Goal: Task Accomplishment & Management: Manage account settings

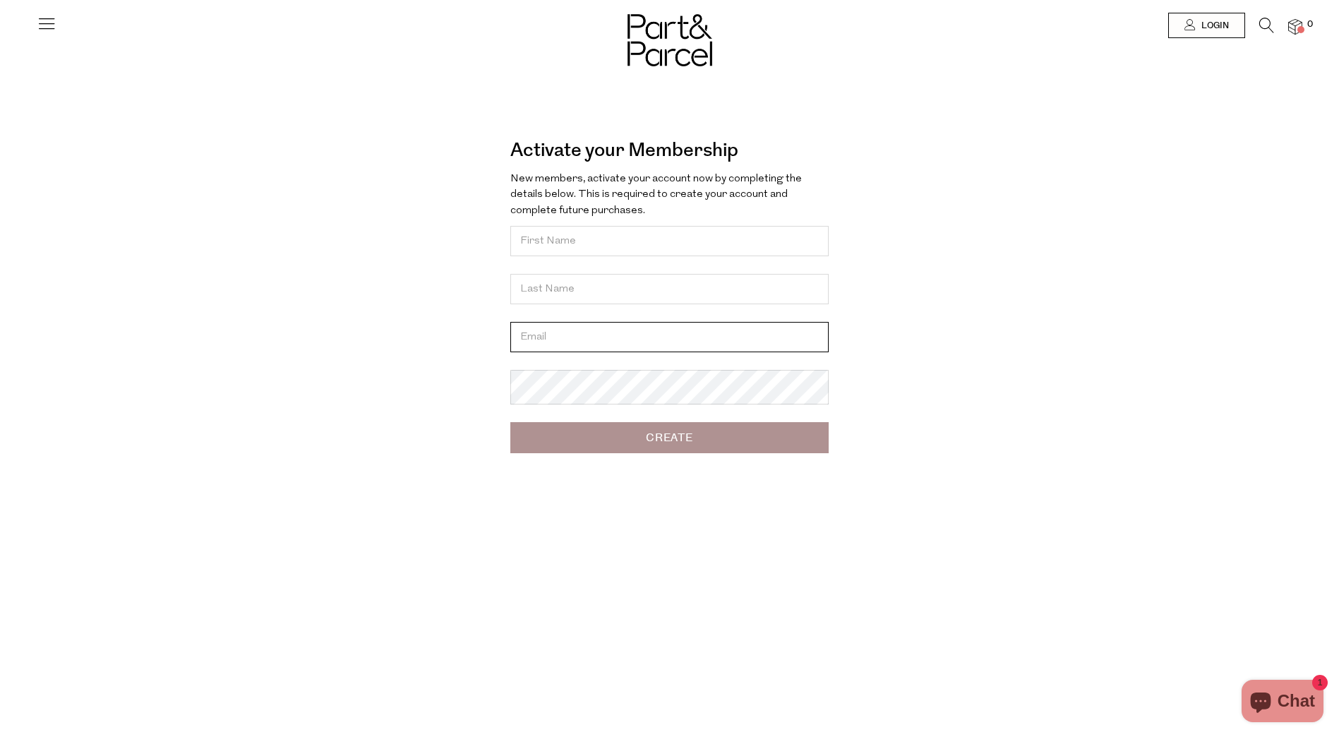
type input "[EMAIL_ADDRESS][DOMAIN_NAME]"
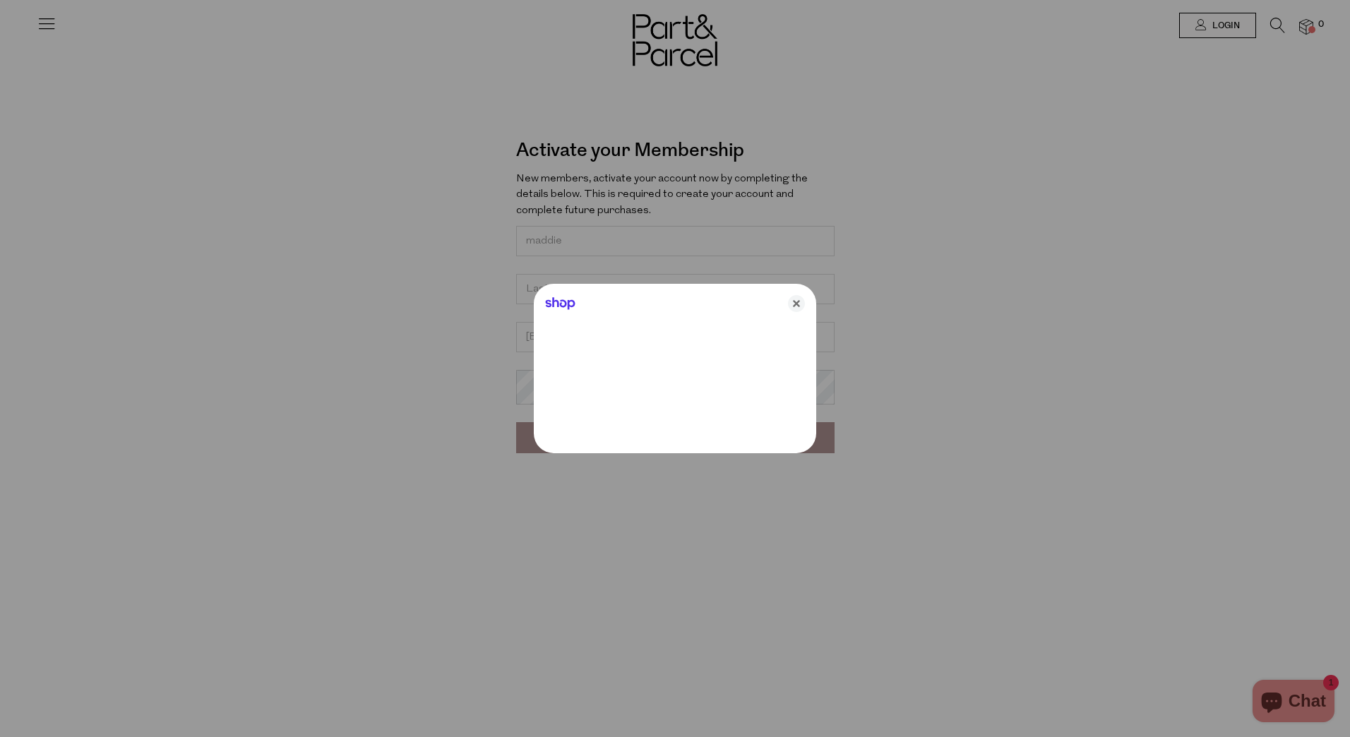
type input "maddie"
click at [970, 287] on div at bounding box center [675, 368] width 1350 height 737
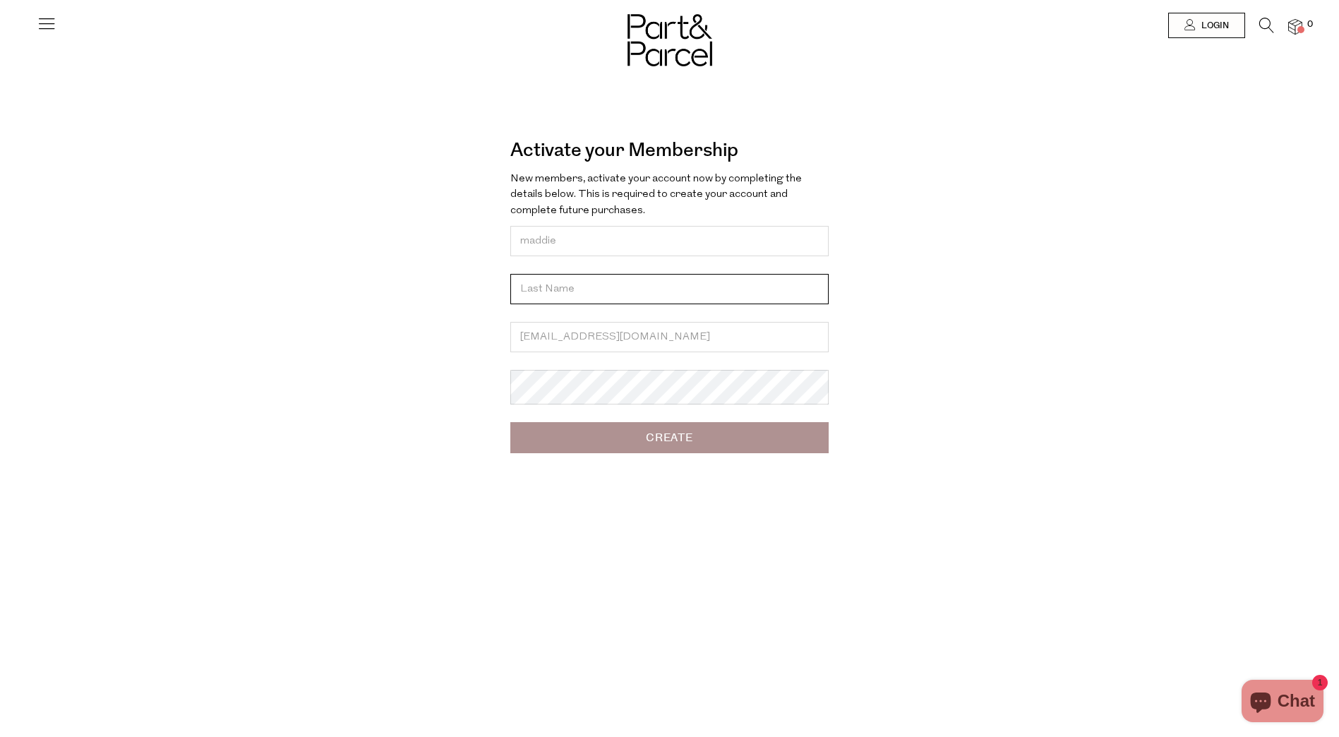
click at [573, 304] on input "text" at bounding box center [669, 289] width 318 height 30
type input "jordan"
drag, startPoint x: 1082, startPoint y: 454, endPoint x: 705, endPoint y: 429, distance: 377.1
click at [1077, 454] on div "Activate your Membership Forgot? New members, activate your account now by comp…" at bounding box center [670, 267] width 826 height 407
click at [641, 436] on input "Create" at bounding box center [669, 437] width 318 height 31
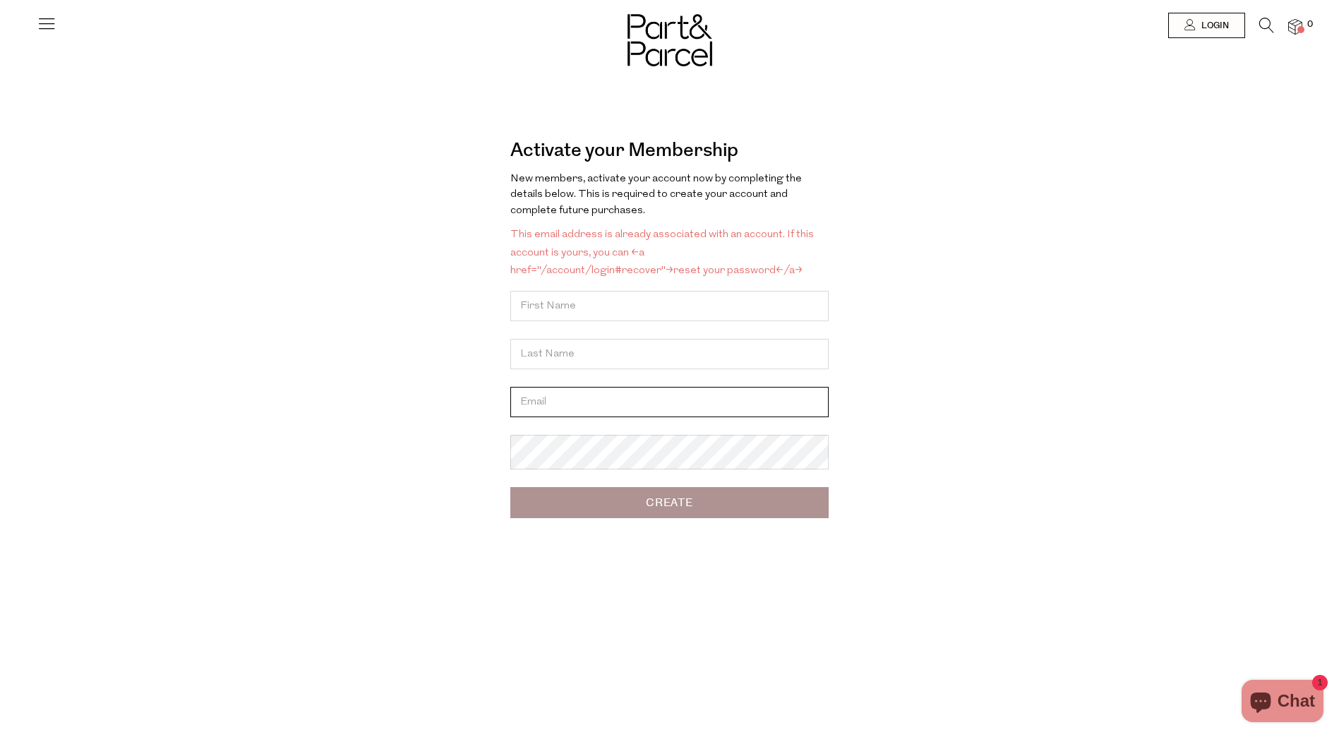
type input "[EMAIL_ADDRESS][DOMAIN_NAME]"
click at [935, 445] on div "Activate your Membership Forgot? New members, activate your account now by comp…" at bounding box center [670, 331] width 784 height 409
click at [1007, 321] on div "Activate your Membership Forgot? New members, activate your account now by comp…" at bounding box center [670, 331] width 784 height 409
drag, startPoint x: 1158, startPoint y: 208, endPoint x: 1163, endPoint y: 182, distance: 26.6
click at [1163, 182] on div "Activate your Membership Forgot? New members, activate your account now by comp…" at bounding box center [669, 374] width 1339 height 748
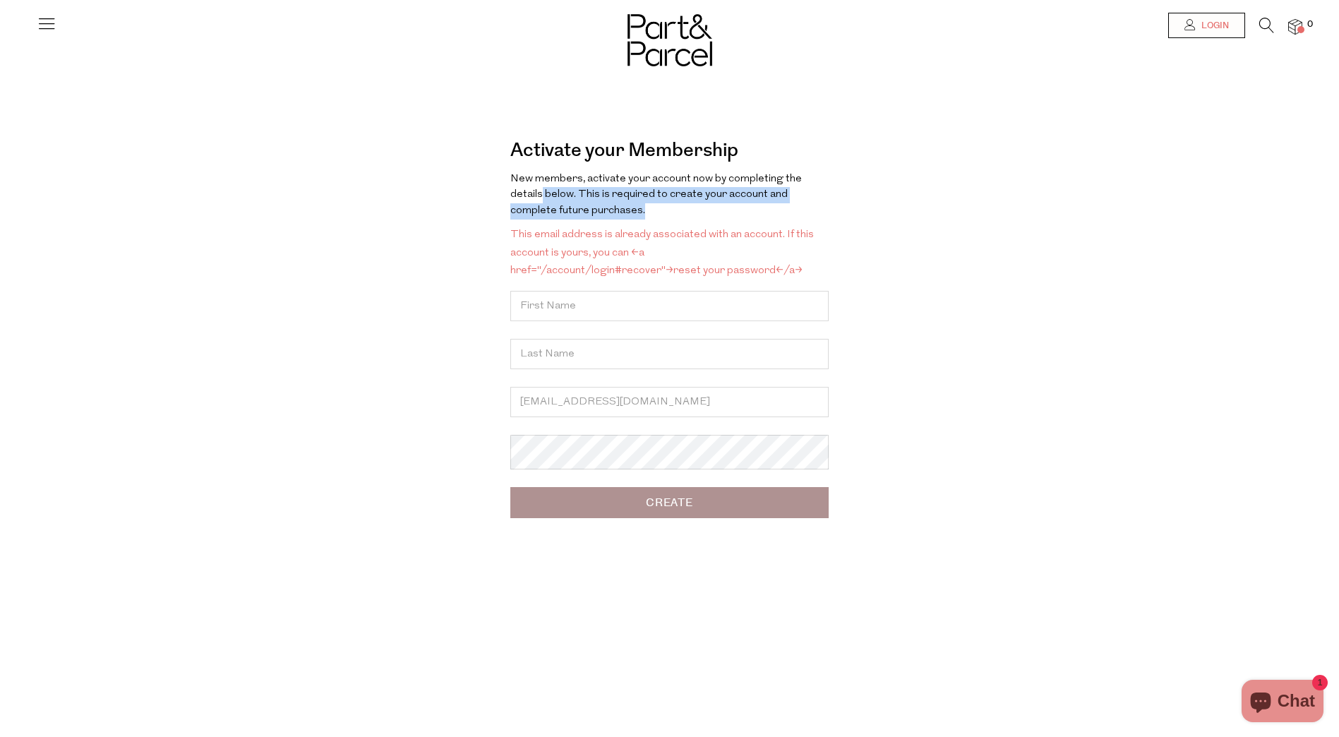
drag, startPoint x: 1163, startPoint y: 182, endPoint x: 1192, endPoint y: 25, distance: 160.1
click at [1192, 25] on icon at bounding box center [1190, 24] width 11 height 11
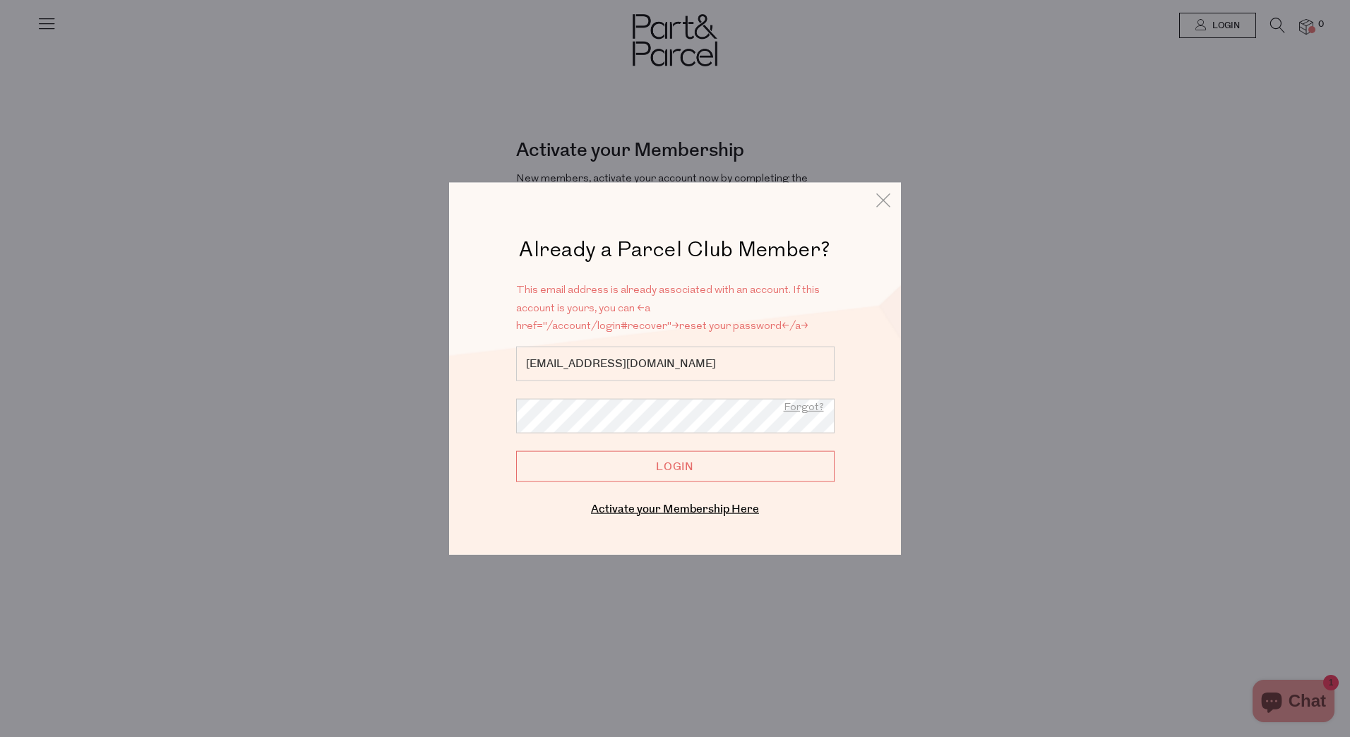
click at [652, 460] on input "Login" at bounding box center [675, 465] width 318 height 31
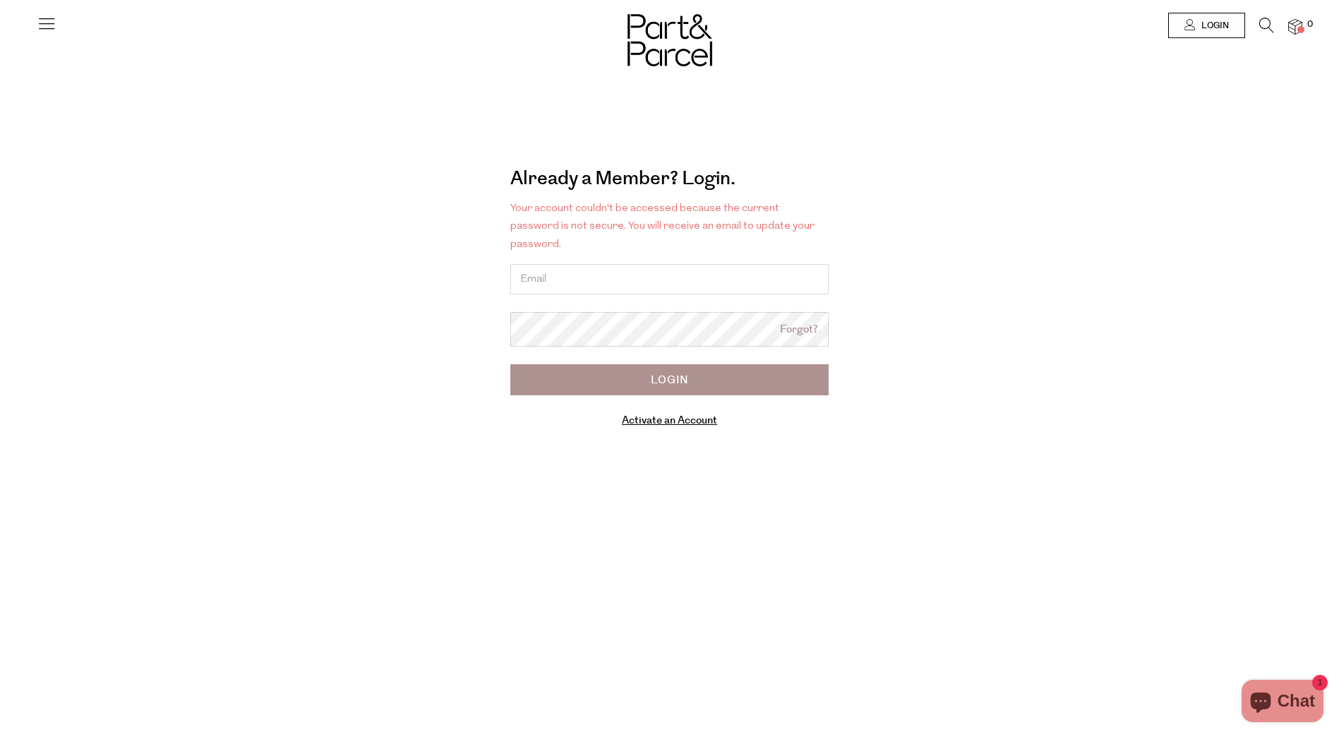
type input "[EMAIL_ADDRESS][DOMAIN_NAME]"
click at [1030, 436] on div "Already a Member? Login. Forgot? Your account couldn't be accessed because the …" at bounding box center [669, 368] width 1339 height 737
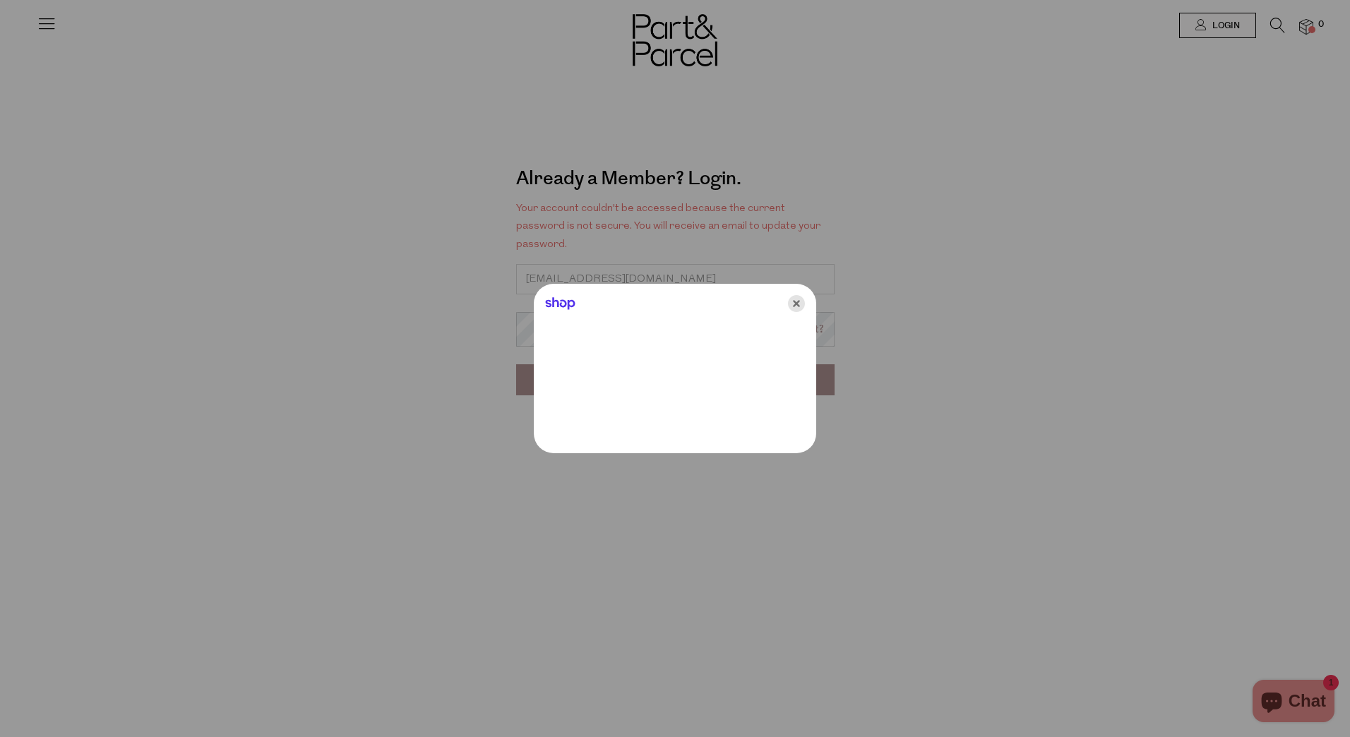
click at [798, 303] on icon "Close" at bounding box center [796, 303] width 17 height 17
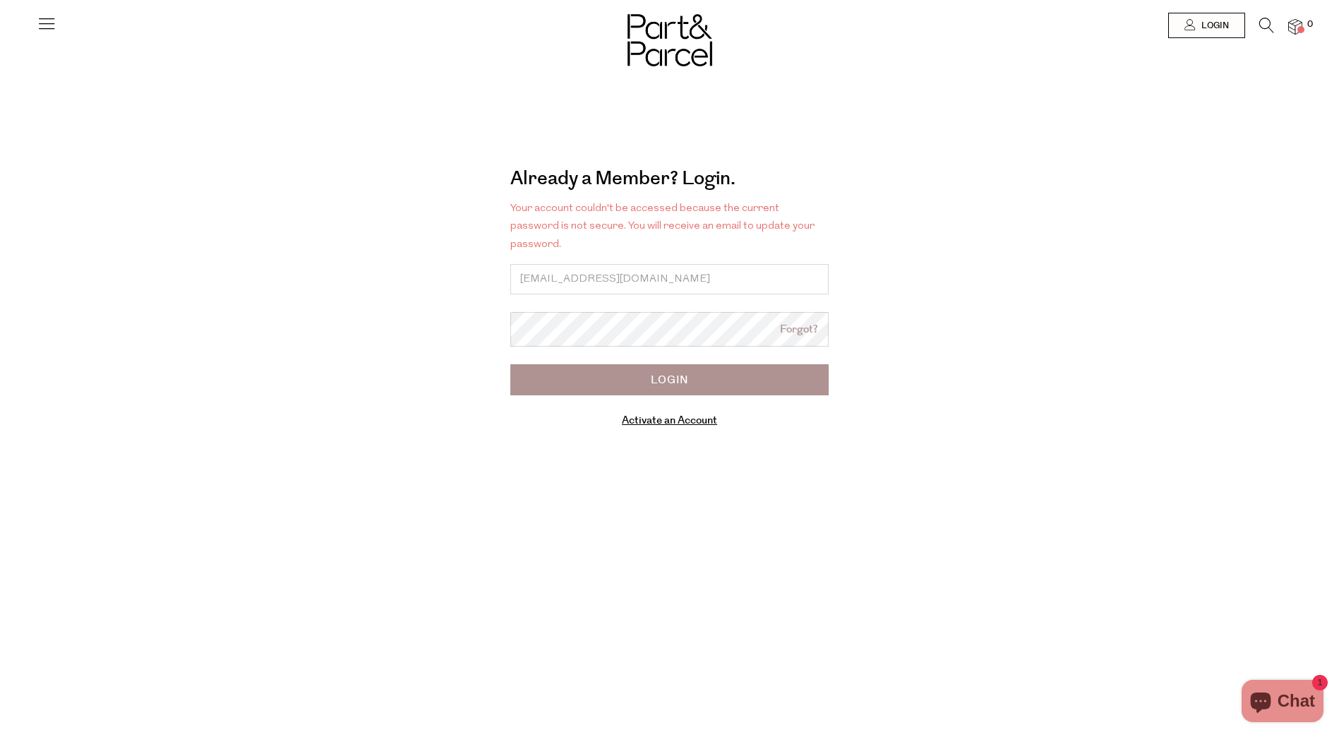
click at [1058, 361] on div "Already a Member? Login. Forgot? Your account couldn't be accessed because the …" at bounding box center [670, 301] width 784 height 292
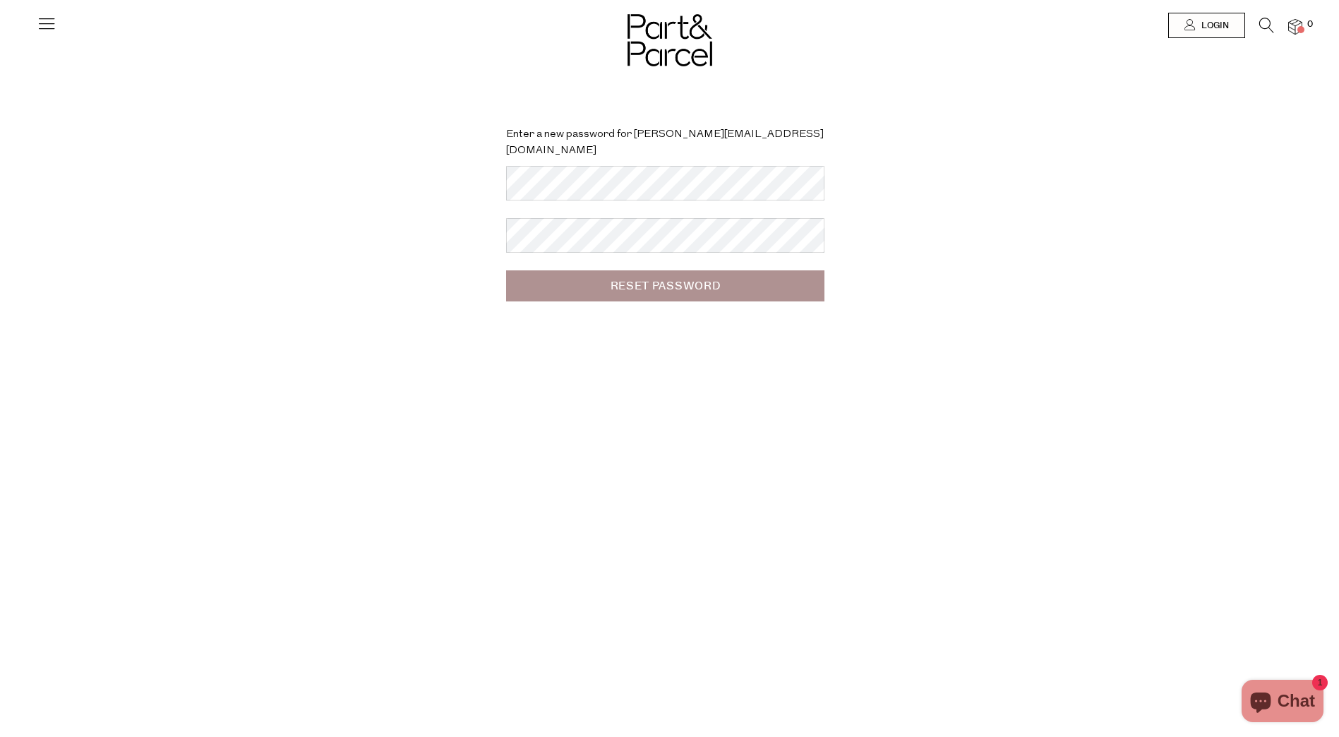
click at [1005, 312] on div "Enter a new password for maddie.jordan@hotmail.com Reset Password" at bounding box center [669, 368] width 1339 height 737
drag, startPoint x: 1014, startPoint y: 373, endPoint x: 1007, endPoint y: 203, distance: 169.6
click at [1014, 365] on div "Enter a new password for maddie.jordan@hotmail.com Reset Password" at bounding box center [669, 368] width 1339 height 737
click at [340, 671] on div "Enter a new password for maddie.jordan@hotmail.com Reset Password" at bounding box center [669, 368] width 1339 height 737
click at [712, 273] on input "Reset Password" at bounding box center [665, 285] width 318 height 31
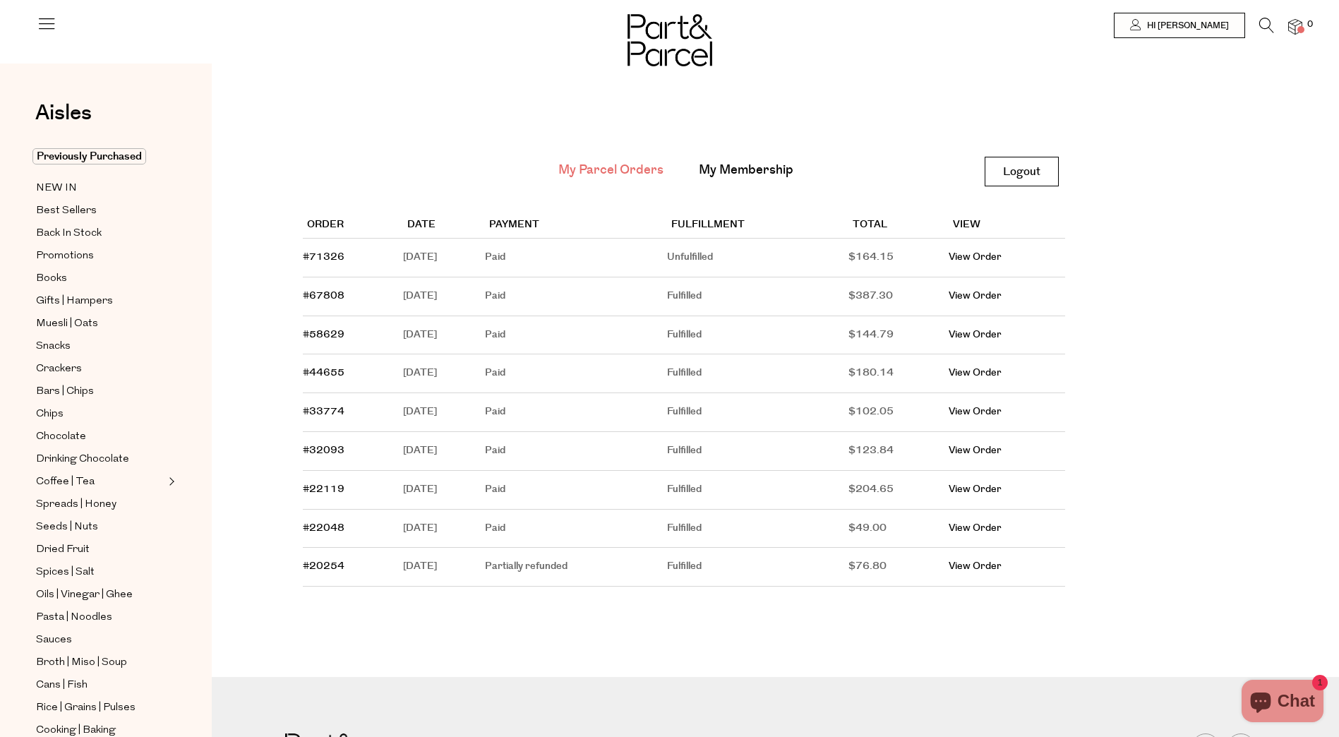
click at [1222, 210] on main "My Parcel Orders My Membership Logout Logout Order Date Payment Fulfillment Tot…" at bounding box center [775, 379] width 1127 height 589
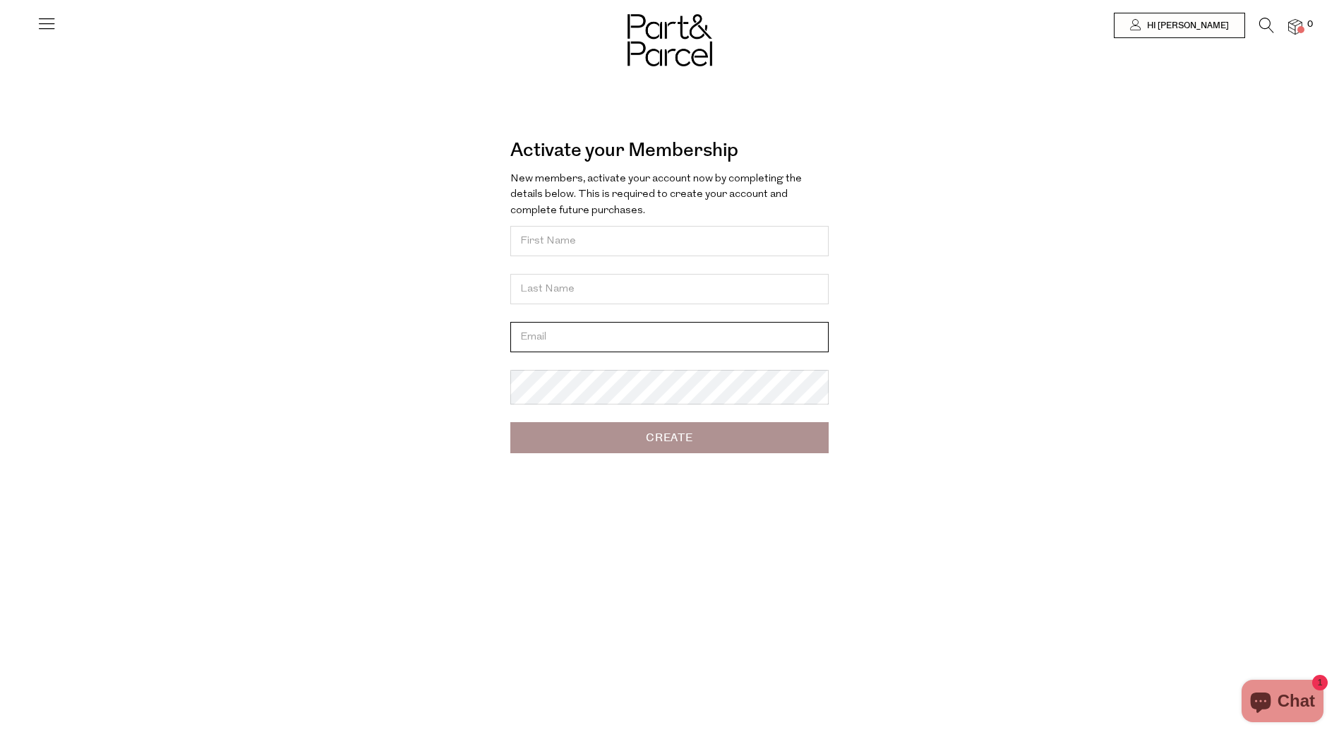
type input "[EMAIL_ADDRESS][DOMAIN_NAME]"
click at [1092, 234] on div "Activate your Membership Forgot? New members, activate your account now by comp…" at bounding box center [669, 368] width 1339 height 737
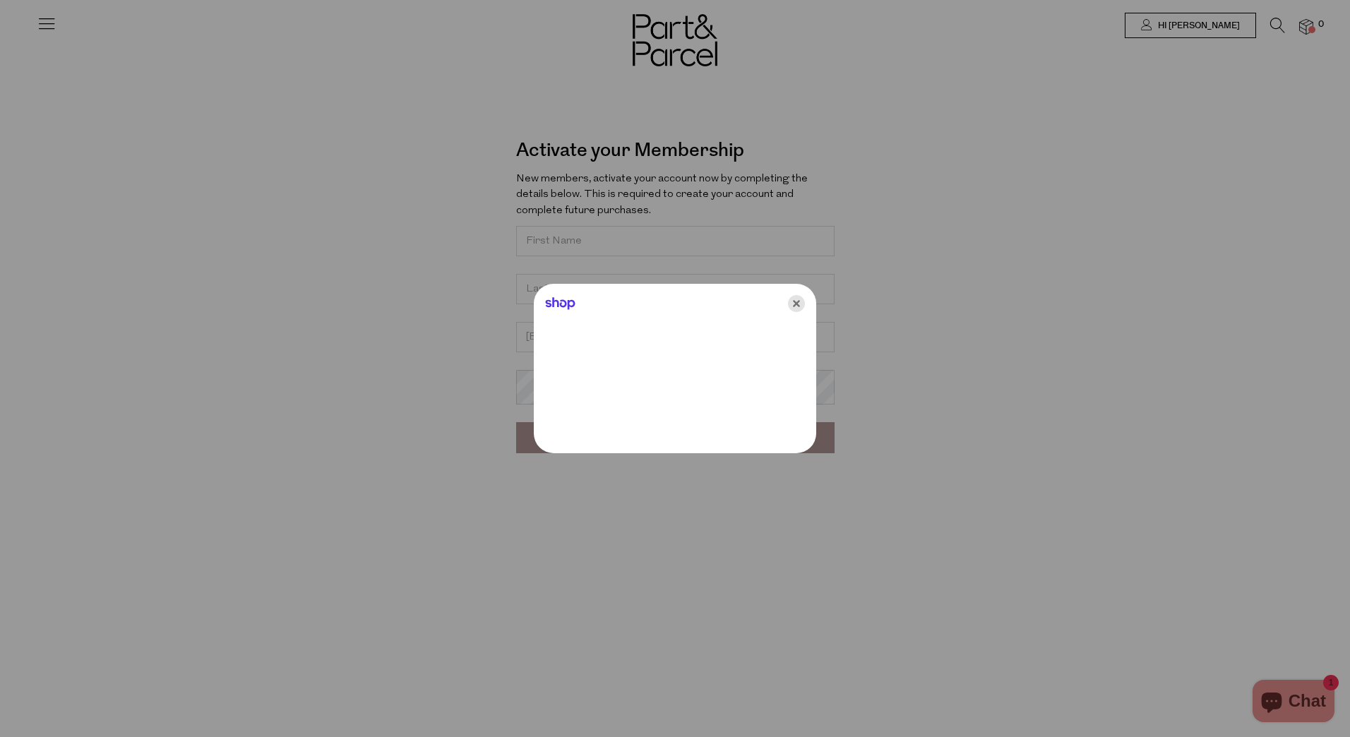
click at [794, 304] on icon "Close" at bounding box center [796, 303] width 17 height 17
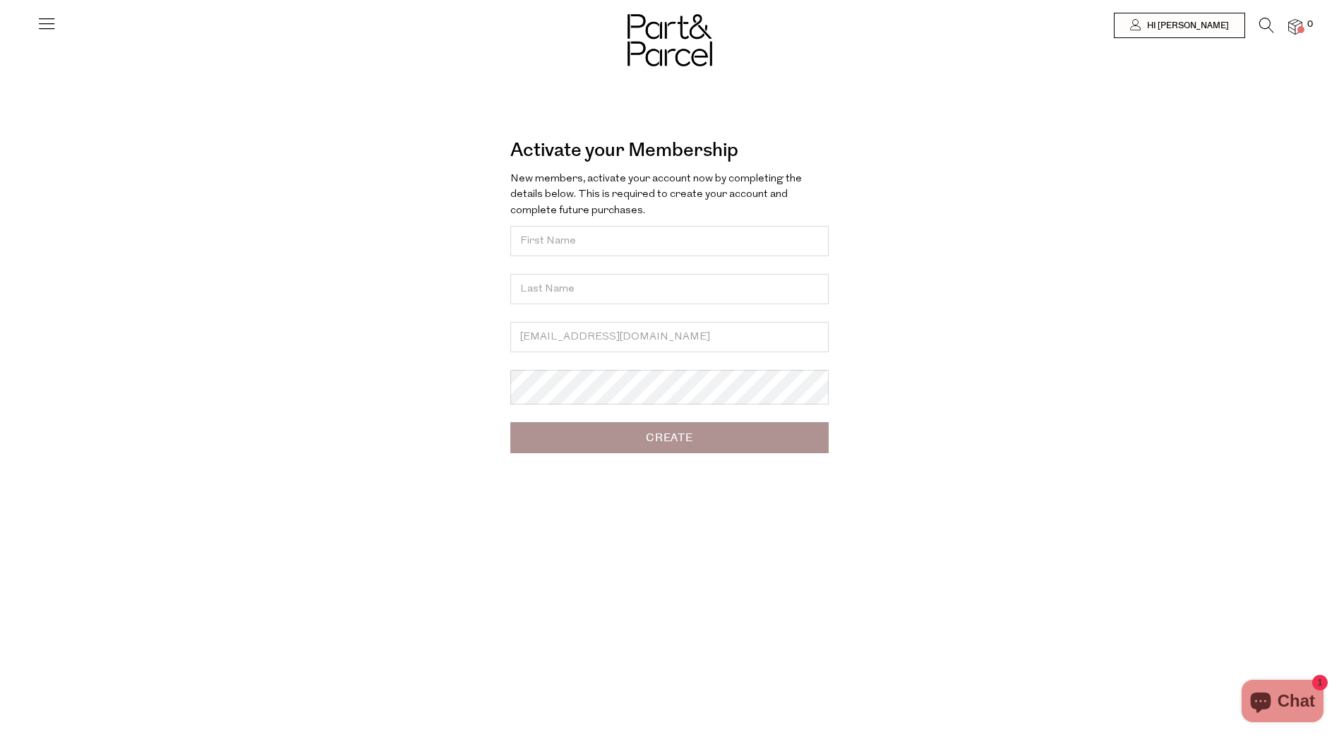
click at [689, 445] on input "Create" at bounding box center [669, 437] width 318 height 31
click at [563, 239] on input "text" at bounding box center [669, 241] width 318 height 30
type input "maddie"
type input "jordan"
click at [676, 453] on input "Create" at bounding box center [669, 437] width 318 height 31
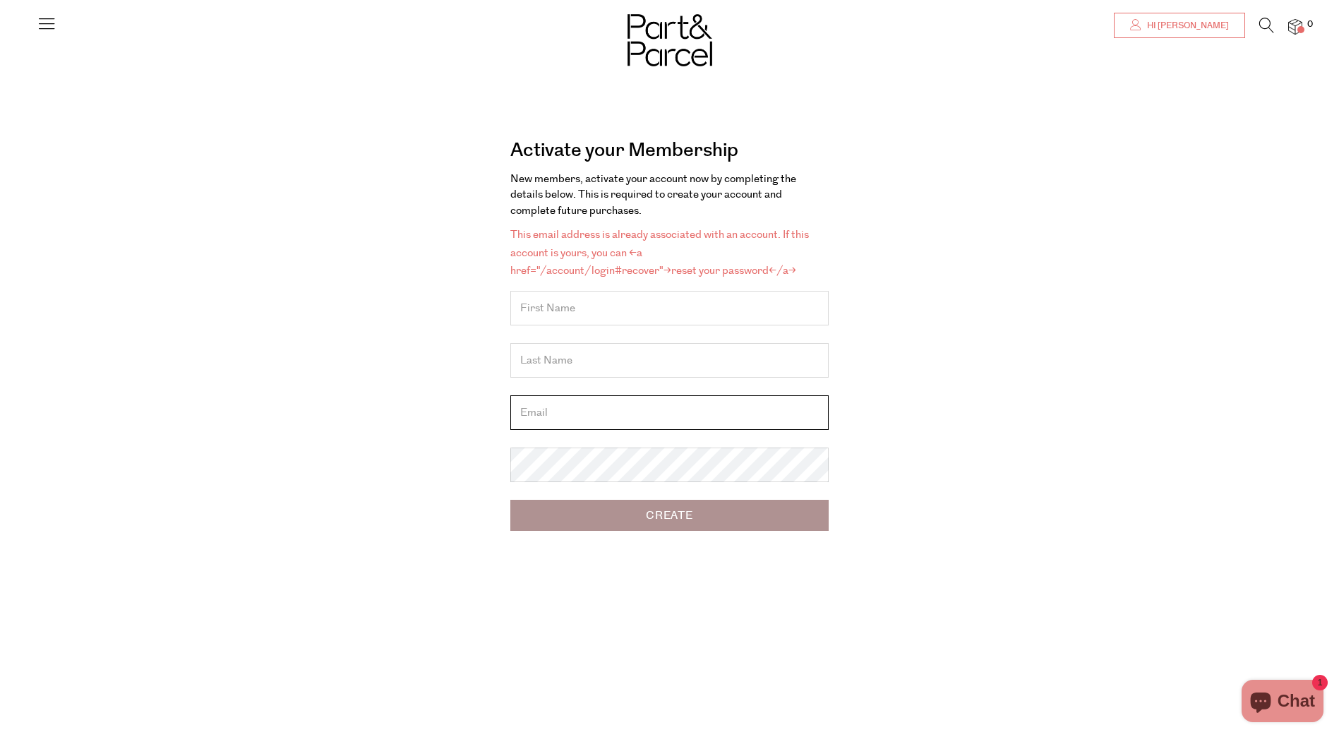
type input "[EMAIL_ADDRESS][DOMAIN_NAME]"
click at [1206, 26] on span "Hi [PERSON_NAME]" at bounding box center [1186, 26] width 85 height 12
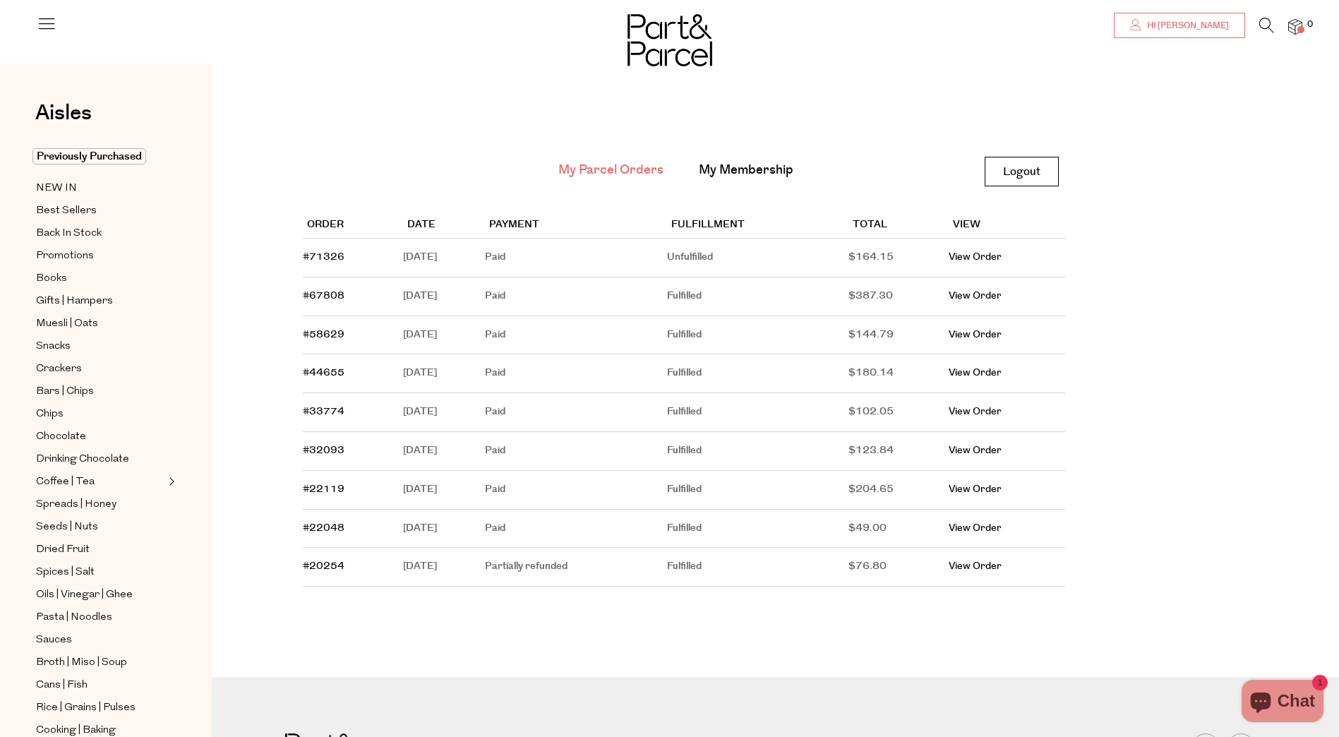
click at [1199, 32] on link "Hi [PERSON_NAME]" at bounding box center [1179, 25] width 131 height 25
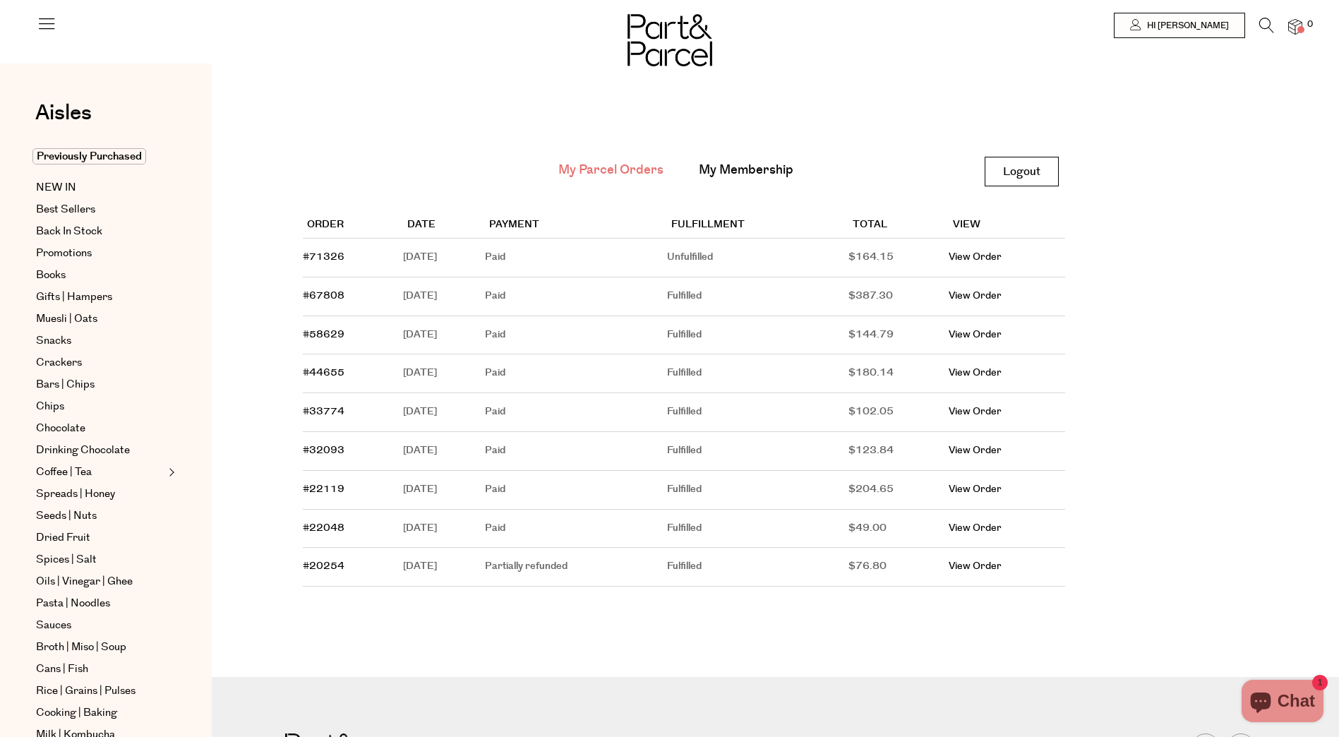
click at [1298, 23] on img at bounding box center [1295, 27] width 14 height 16
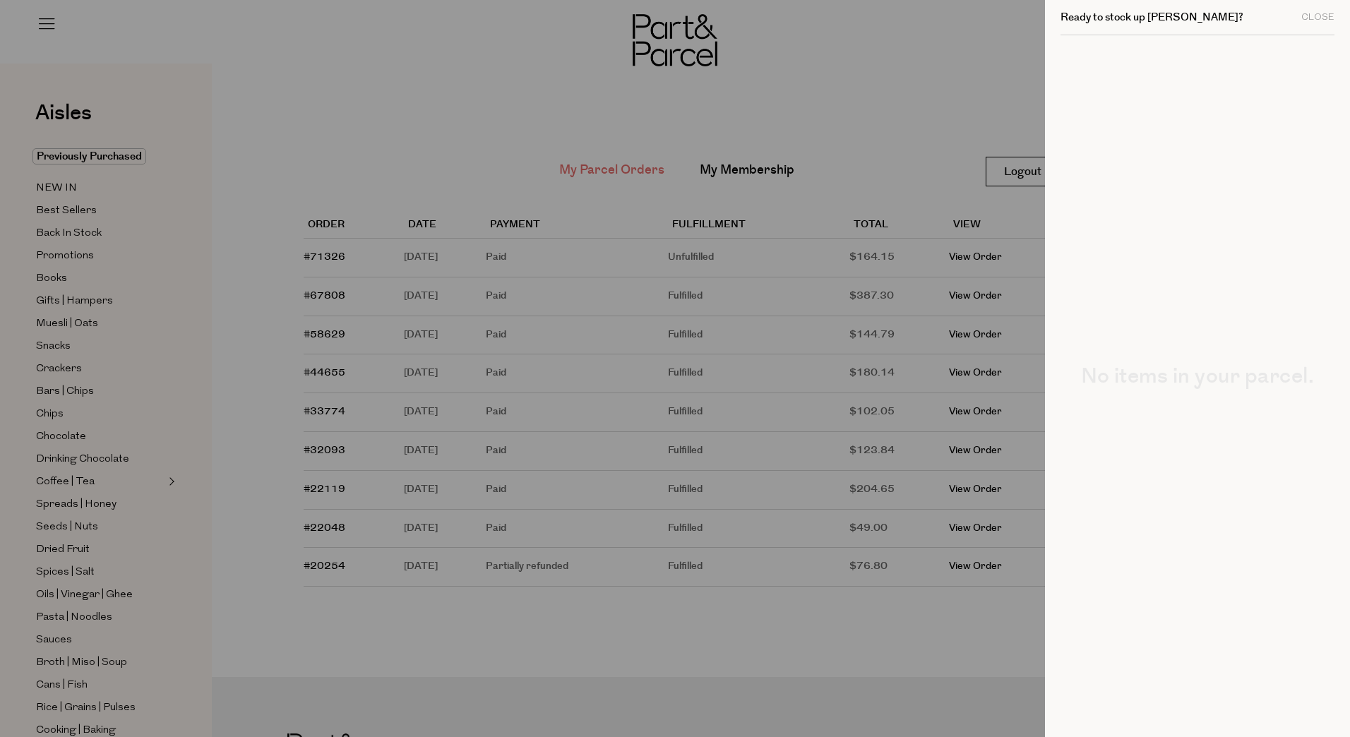
click at [927, 68] on div at bounding box center [675, 368] width 1350 height 737
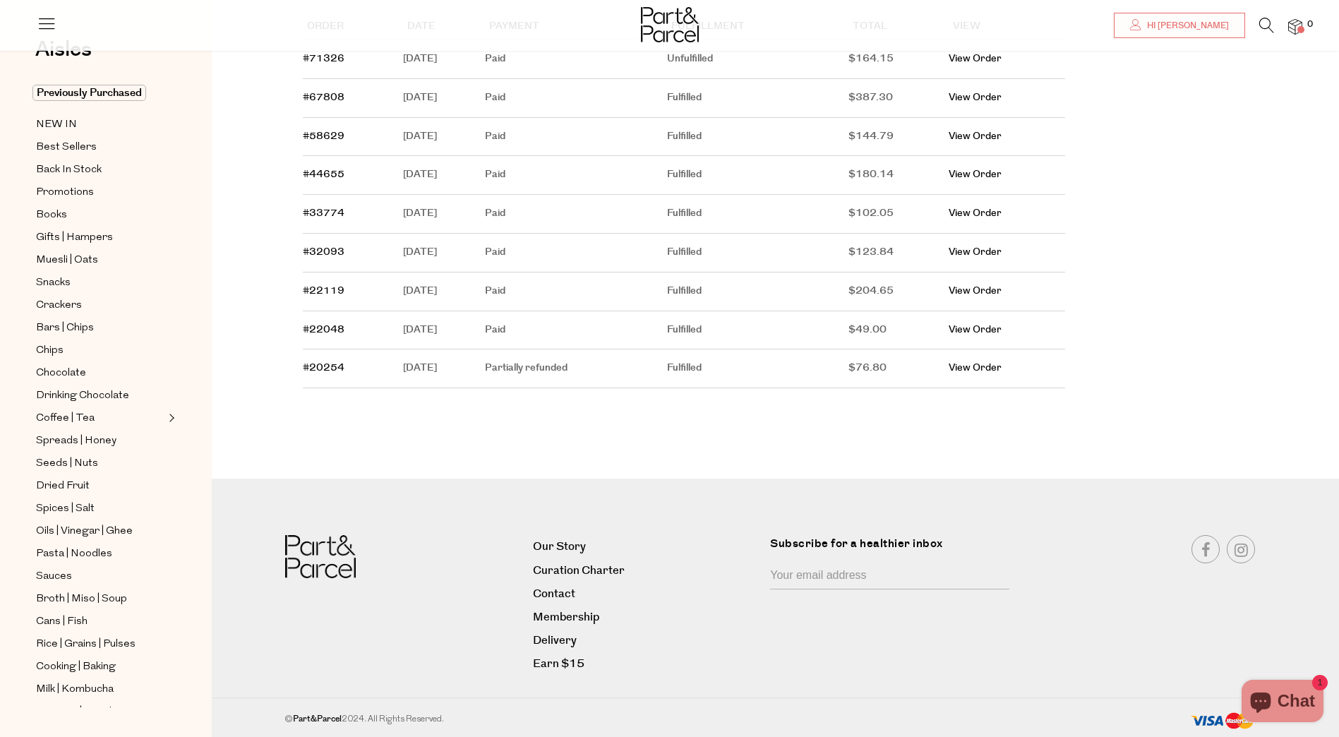
scroll to position [191, 0]
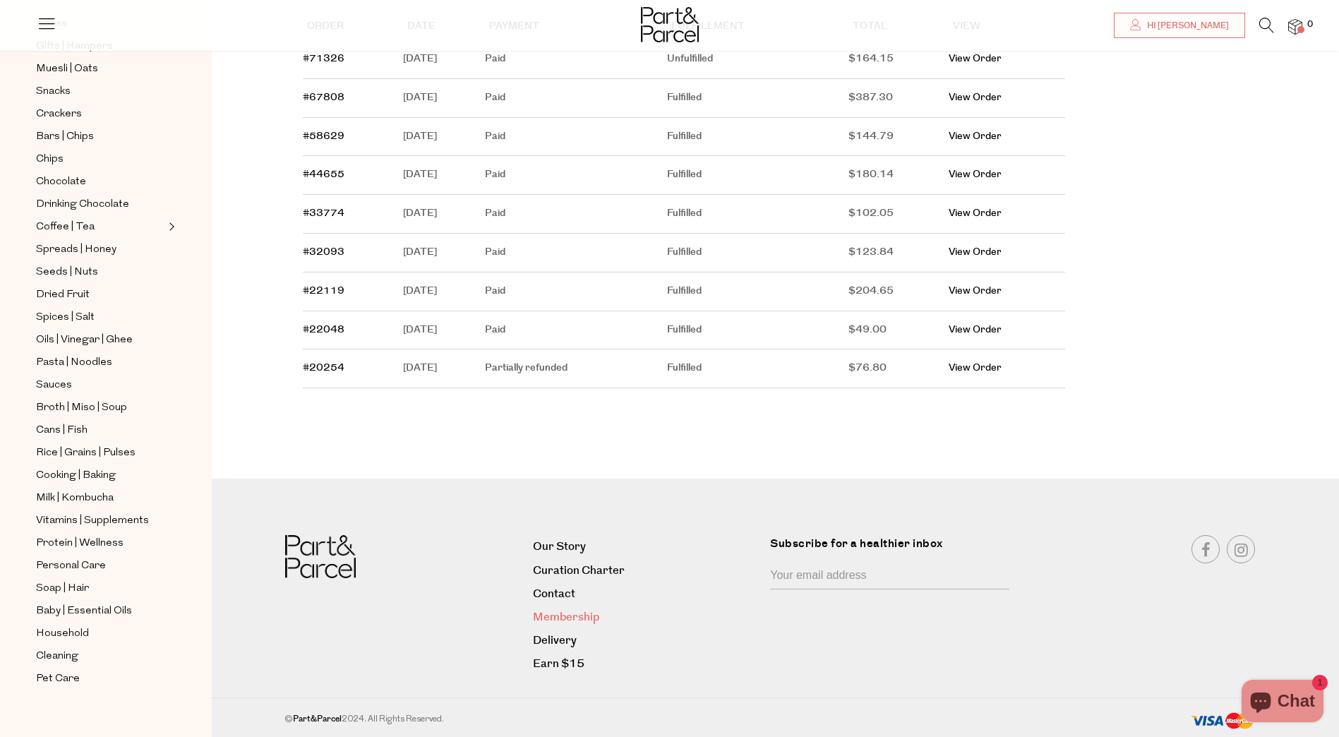
click at [568, 613] on link "Membership" at bounding box center [646, 617] width 227 height 19
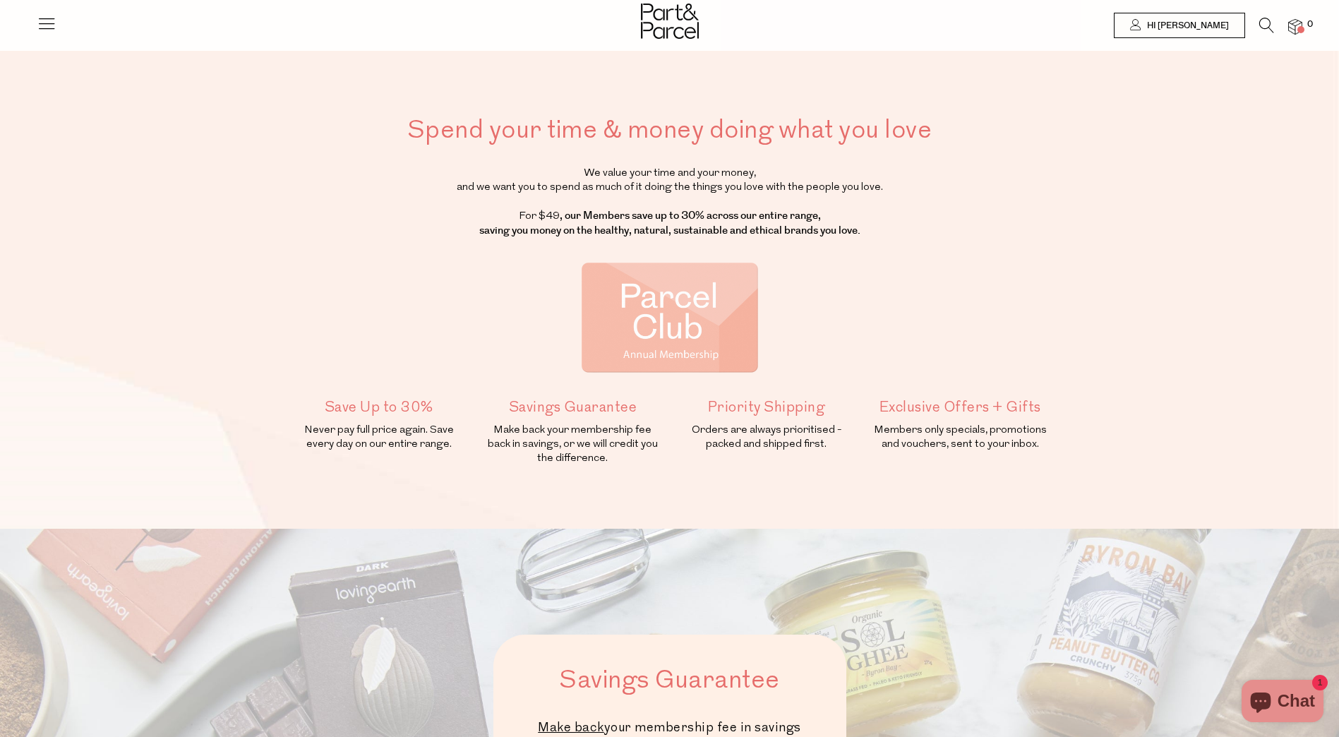
click at [1221, 4] on div at bounding box center [669, 23] width 1339 height 46
click at [1222, 34] on link "Hi [PERSON_NAME]" at bounding box center [1179, 25] width 131 height 25
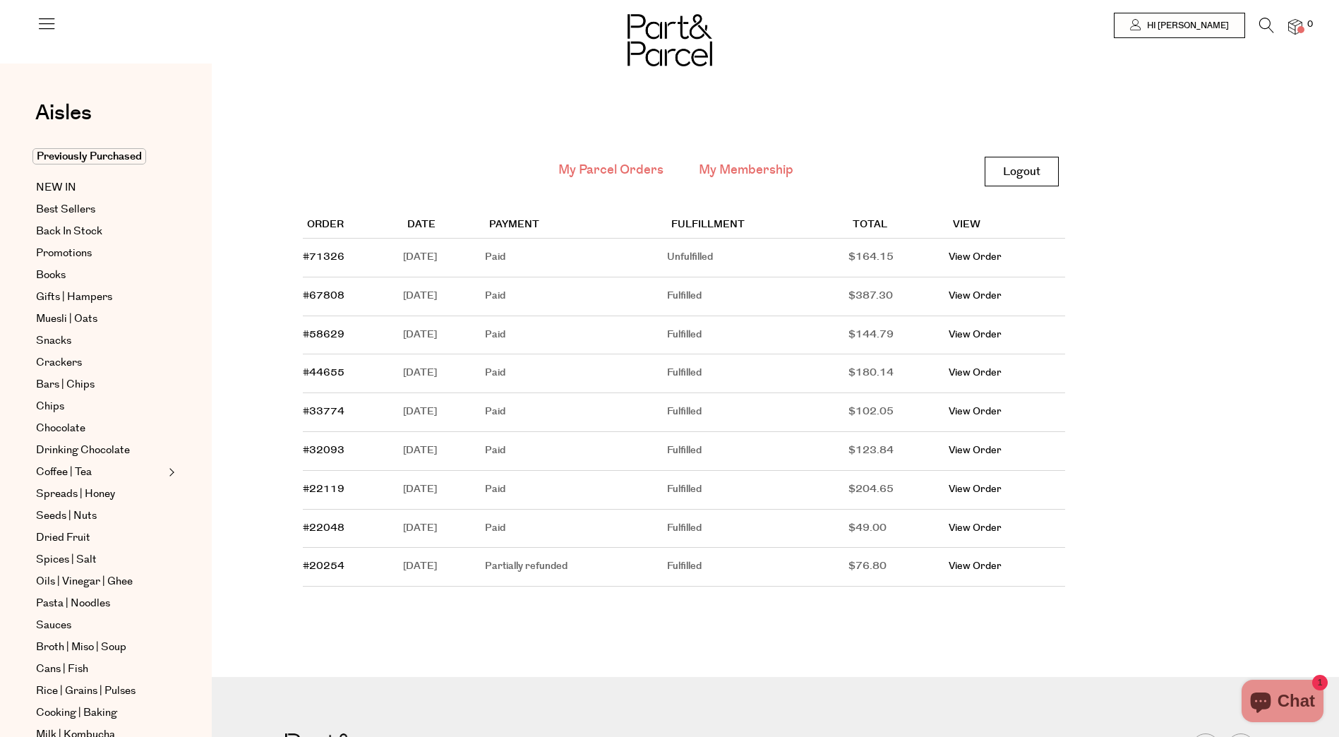
click at [772, 167] on link "My Membership" at bounding box center [746, 170] width 95 height 18
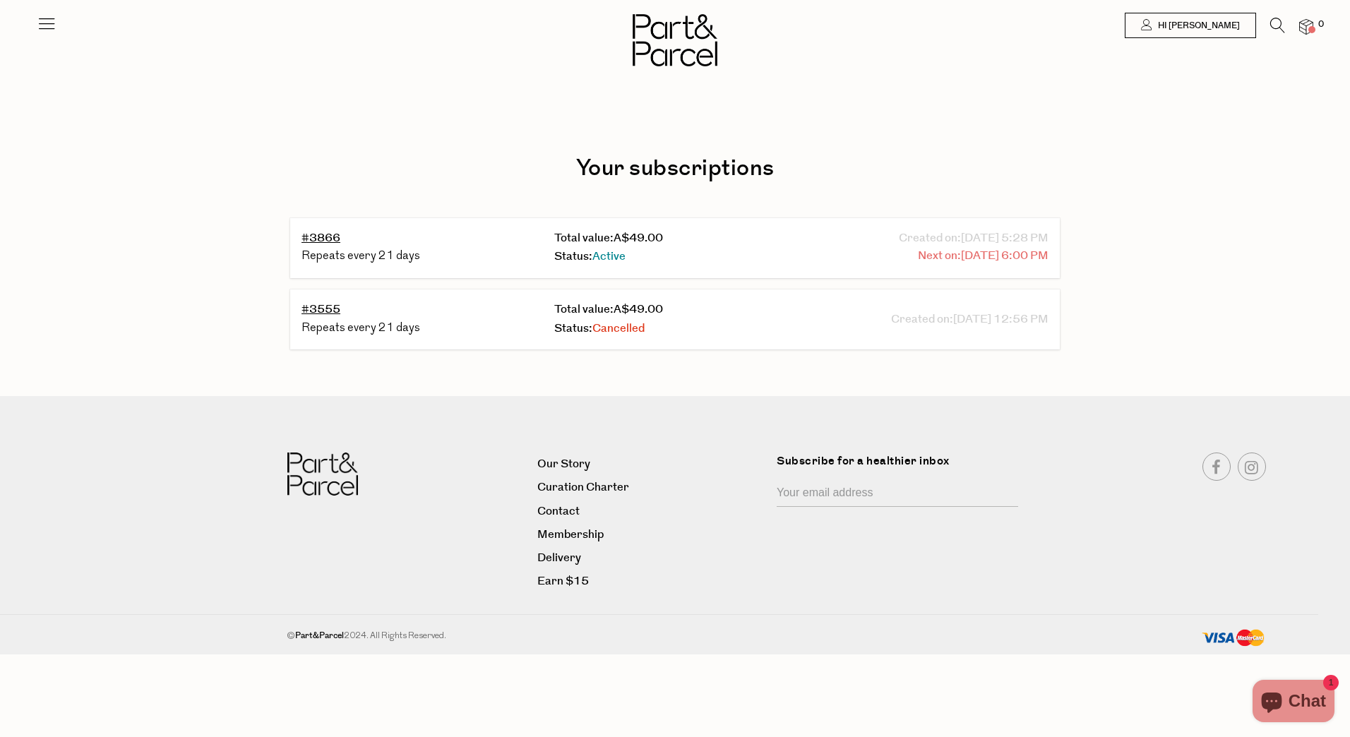
click at [978, 256] on span "[DATE] 6:00 PM" at bounding box center [1005, 256] width 88 height 18
click at [1207, 261] on div "Your subscriptions #3866 Repeats every 21 days Total value: A$49.00 Status: Act…" at bounding box center [675, 198] width 1350 height 396
click at [1155, 266] on div "Your subscriptions #3866 Repeats every 21 days Total value: A$49.00 Status: Act…" at bounding box center [675, 198] width 1350 height 396
click at [1157, 273] on div "Your subscriptions #3866 Repeats every 21 days Total value: A$49.00 Status: Act…" at bounding box center [675, 198] width 1350 height 396
click at [1187, 244] on div "Your subscriptions #3866 Repeats every 21 days Total value: A$49.00 Status: Act…" at bounding box center [675, 198] width 1350 height 396
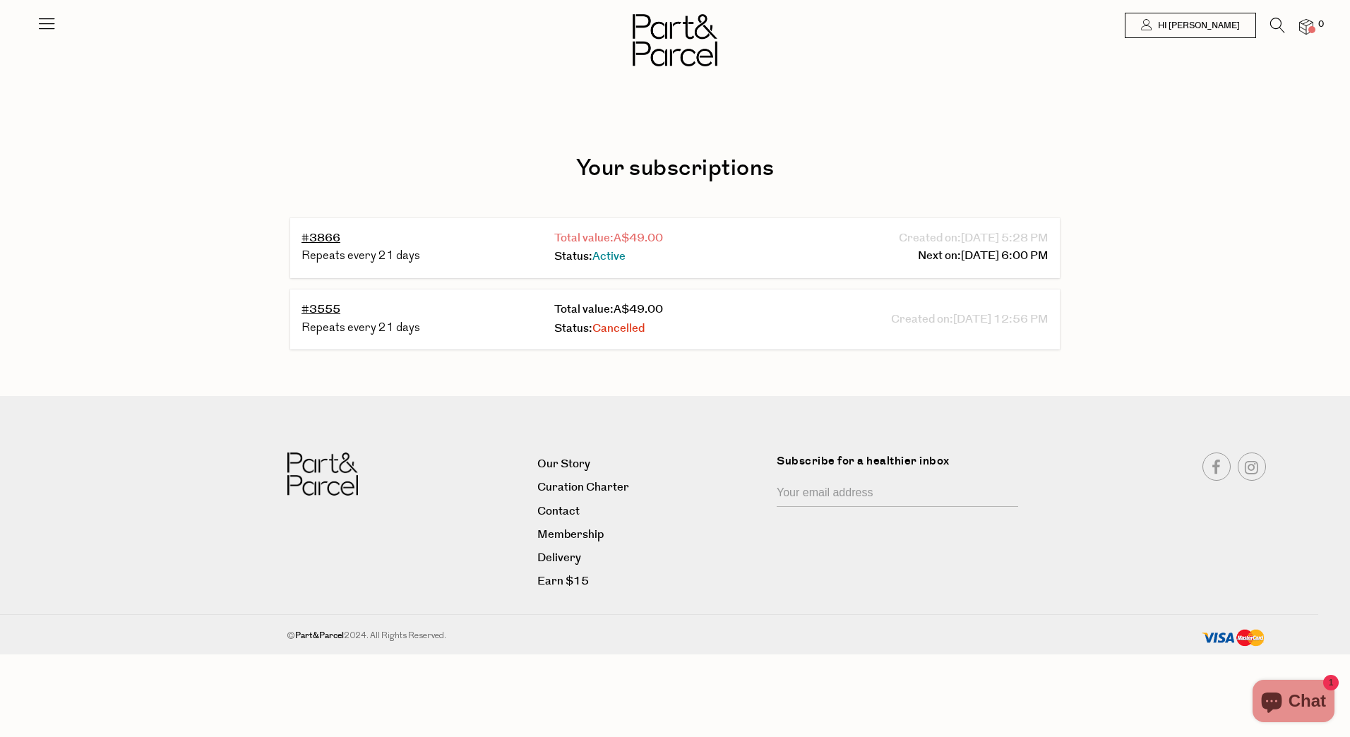
click at [621, 237] on span "A$49.00" at bounding box center [637, 238] width 49 height 16
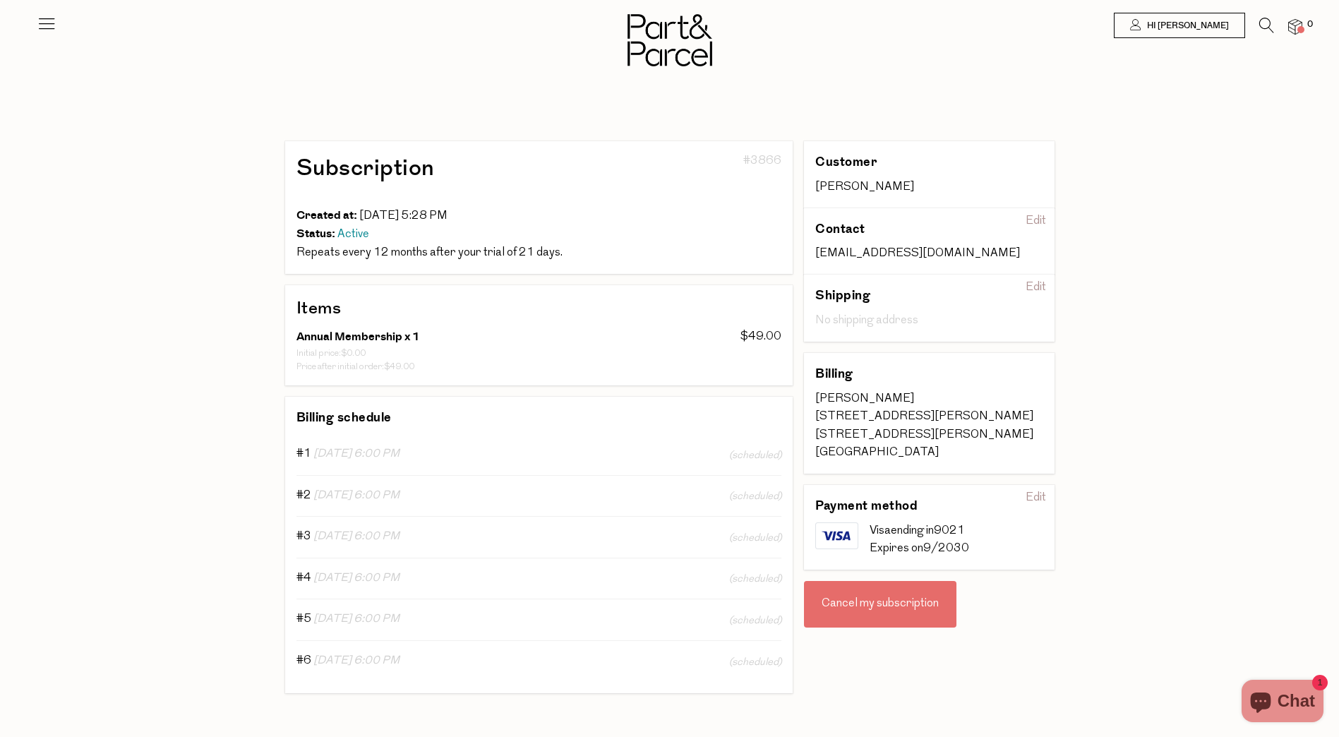
click at [193, 307] on div "Hi [PERSON_NAME] 0 Logout Shop Aisles Our Story Membership Friends of P&P Earn …" at bounding box center [669, 499] width 1339 height 998
